Goal: Task Accomplishment & Management: Manage account settings

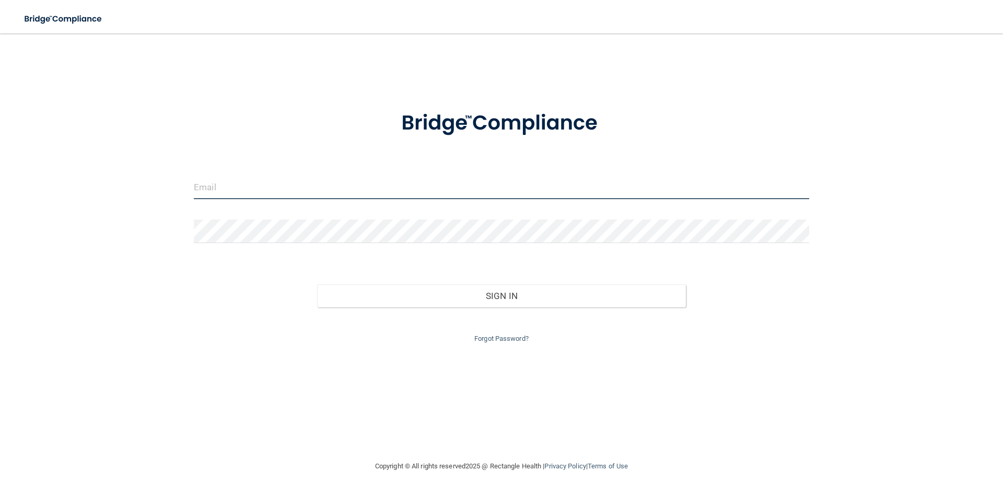
click at [271, 189] on input "email" at bounding box center [501, 188] width 615 height 24
type input "[EMAIL_ADDRESS][DOMAIN_NAME]"
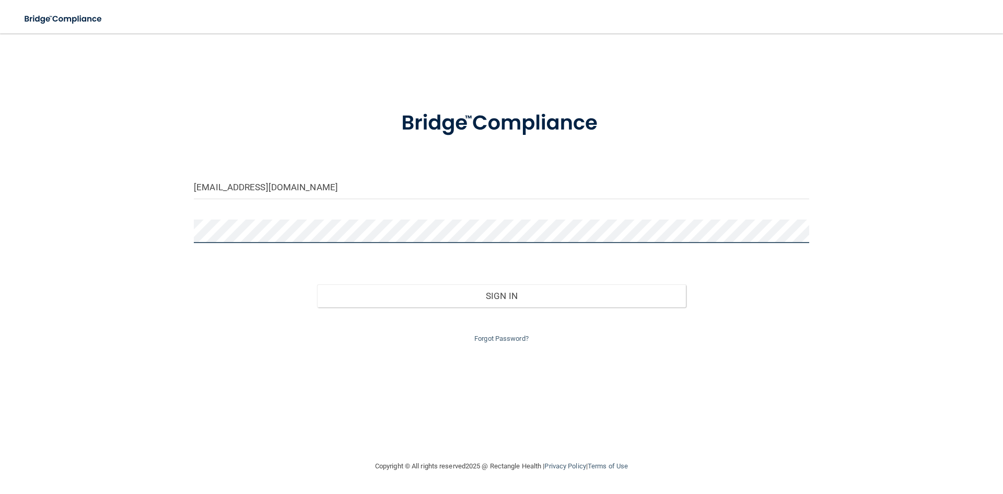
click at [317, 284] on button "Sign In" at bounding box center [501, 295] width 369 height 23
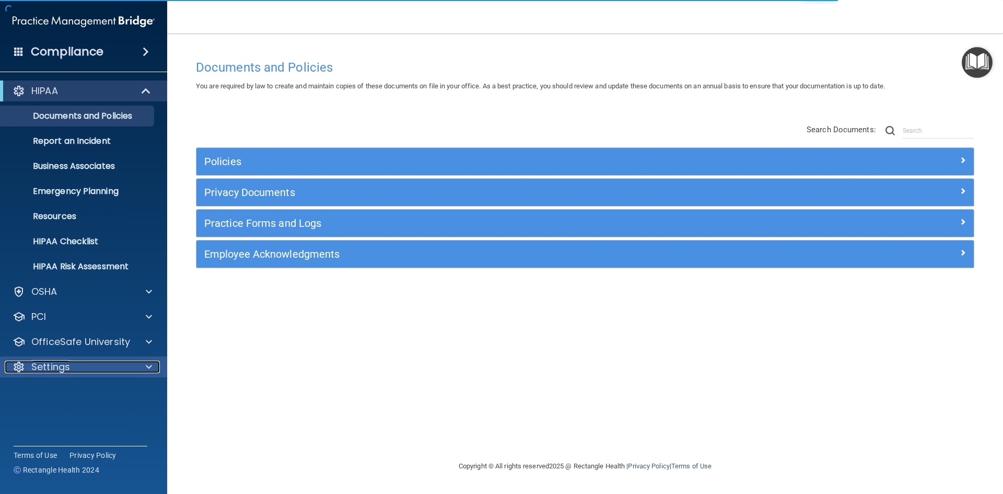
click at [92, 364] on div "Settings" at bounding box center [70, 367] width 130 height 13
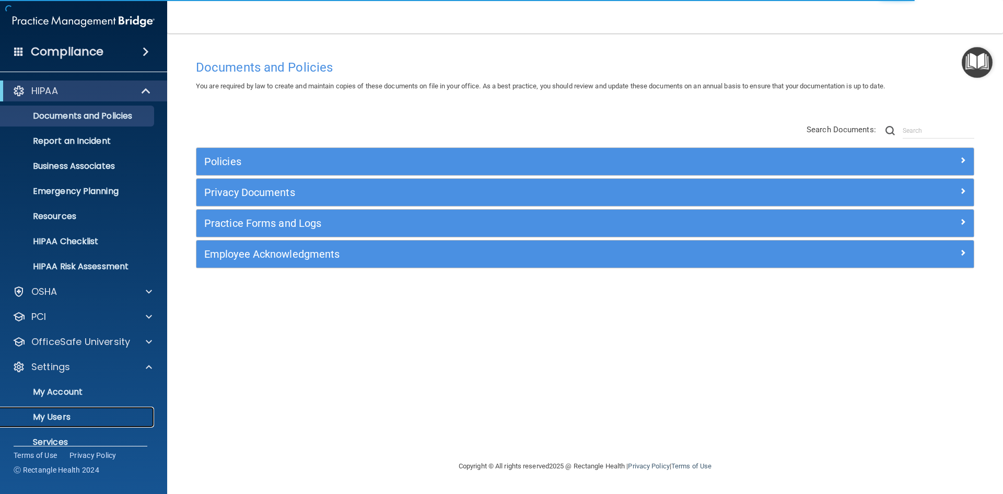
click at [67, 414] on p "My Users" at bounding box center [78, 417] width 143 height 10
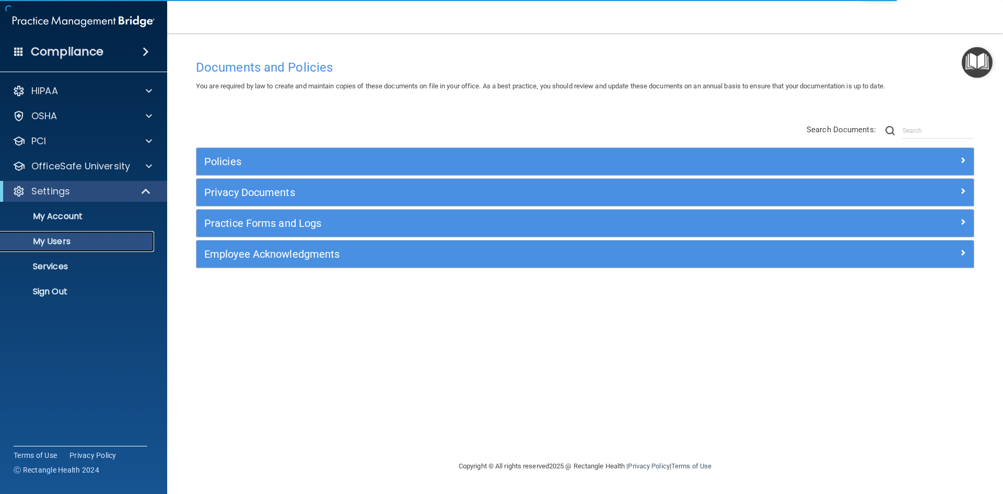
select select "20"
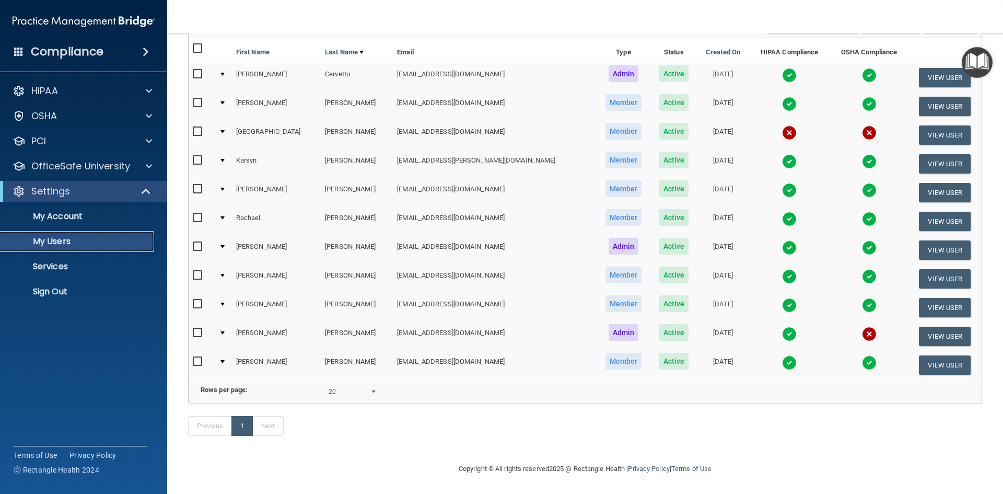
scroll to position [112, 0]
click at [197, 357] on input "checkbox" at bounding box center [199, 361] width 12 height 8
checkbox input "true"
click at [199, 329] on input "checkbox" at bounding box center [199, 333] width 12 height 8
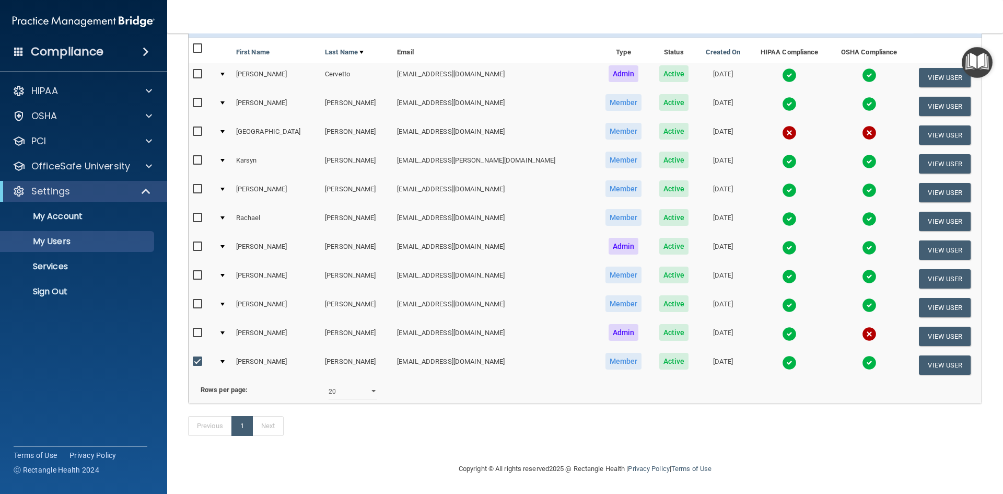
checkbox input "true"
click at [197, 271] on input "checkbox" at bounding box center [199, 275] width 12 height 8
checkbox input "true"
click at [197, 214] on input "checkbox" at bounding box center [199, 218] width 12 height 8
checkbox input "true"
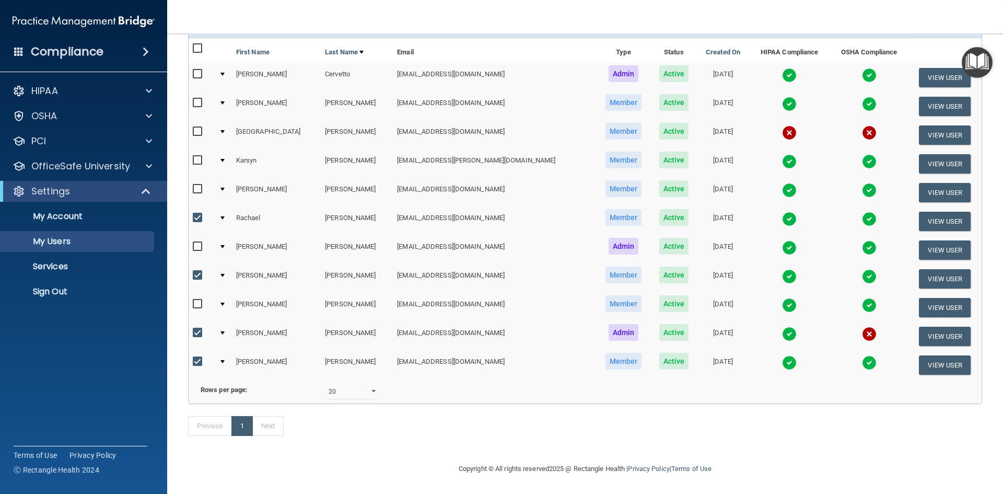
click at [201, 185] on input "checkbox" at bounding box center [199, 189] width 12 height 8
checkbox input "true"
drag, startPoint x: 198, startPoint y: 143, endPoint x: 204, endPoint y: 137, distance: 8.1
click at [198, 156] on input "checkbox" at bounding box center [199, 160] width 12 height 8
checkbox input "true"
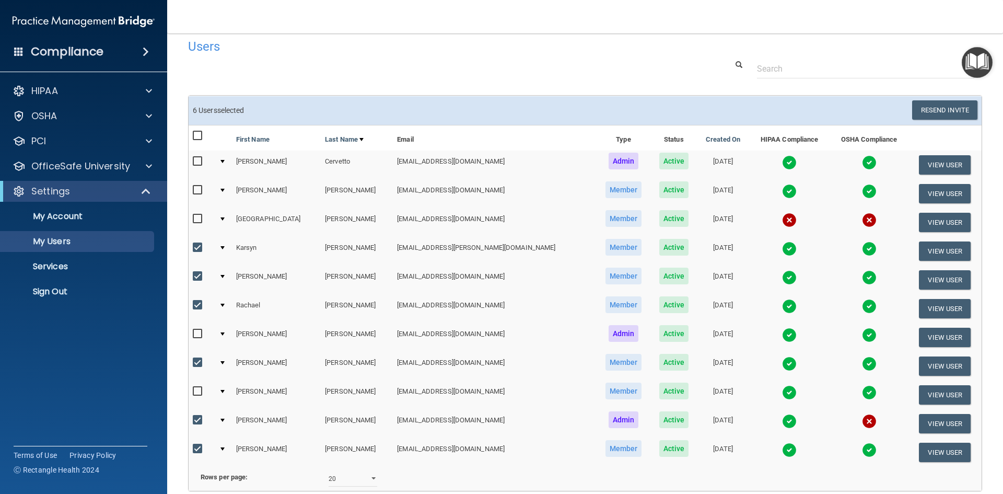
scroll to position [10, 0]
click at [862, 161] on img at bounding box center [869, 163] width 15 height 15
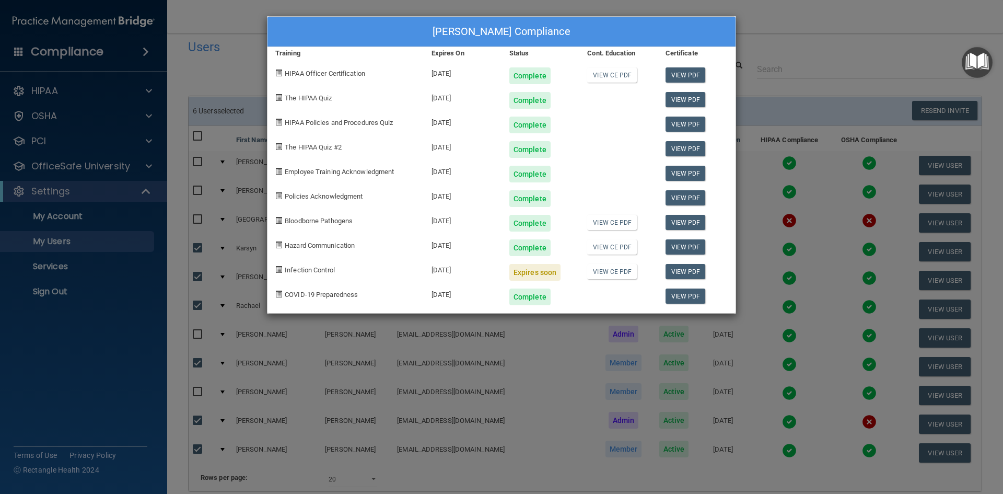
click at [826, 110] on div "[PERSON_NAME] Compliance Training Expires On Status Cont. Education Certificate…" at bounding box center [501, 247] width 1003 height 494
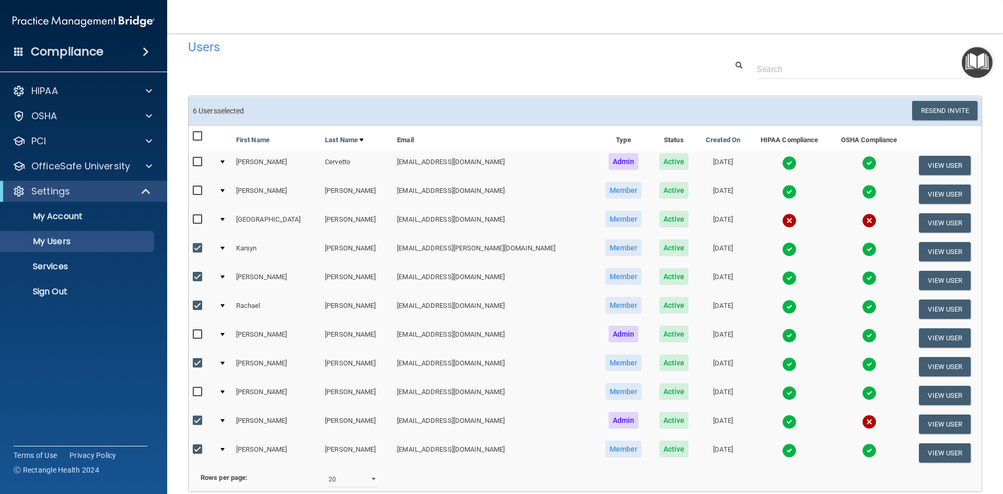
click at [197, 162] on input "checkbox" at bounding box center [199, 162] width 12 height 8
checkbox input "true"
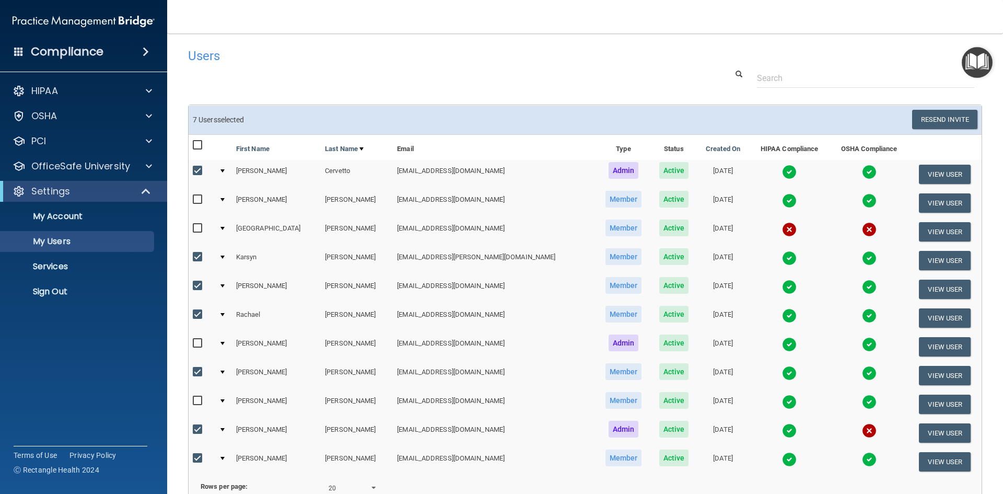
scroll to position [0, 0]
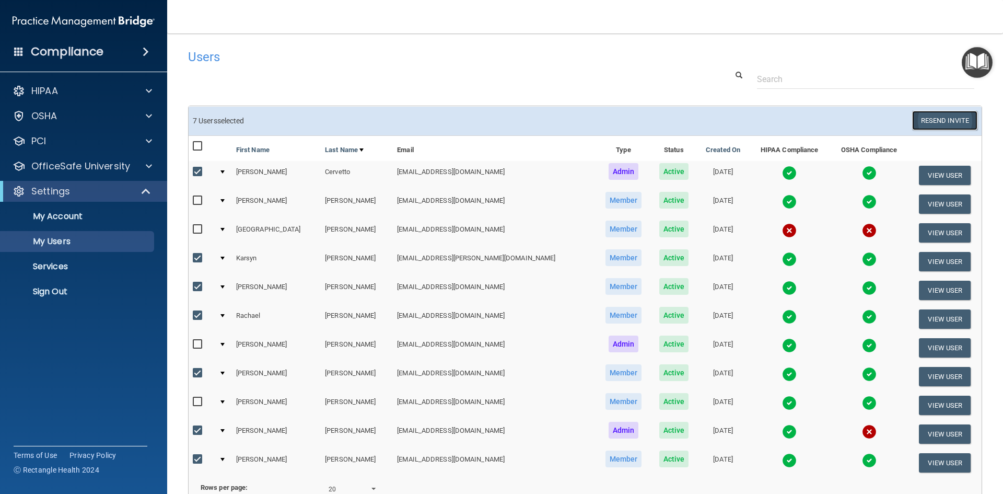
click at [931, 118] on button "Resend Invite" at bounding box center [944, 120] width 65 height 19
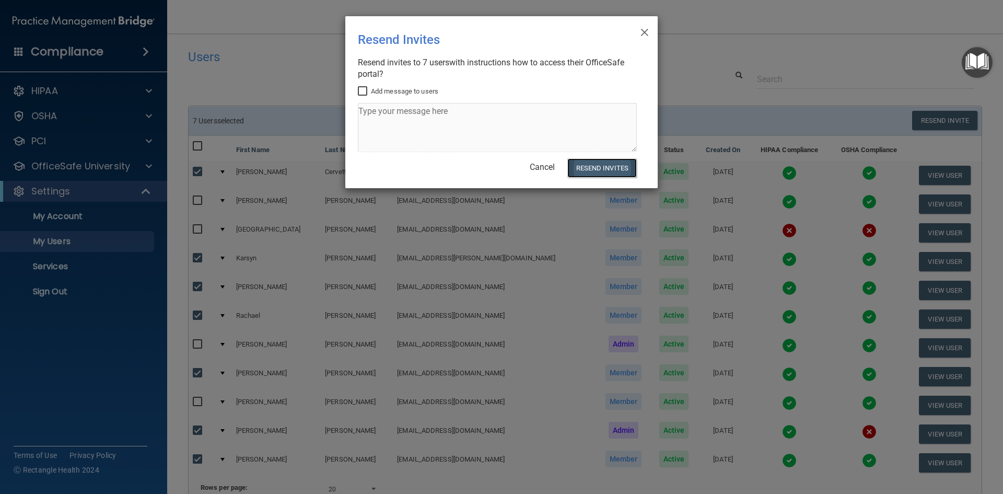
click at [611, 169] on button "Resend Invites" at bounding box center [601, 167] width 69 height 19
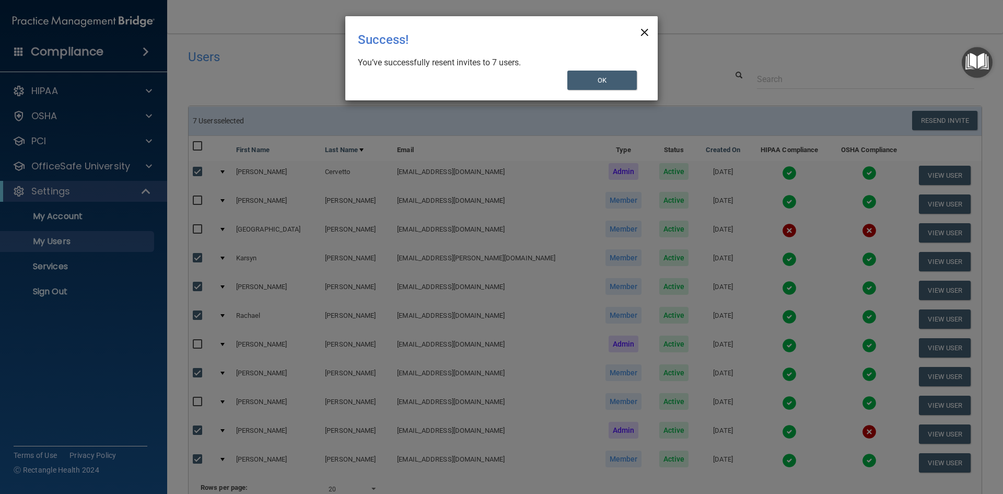
click at [643, 32] on span "×" at bounding box center [644, 30] width 9 height 21
